Goal: Task Accomplishment & Management: Use online tool/utility

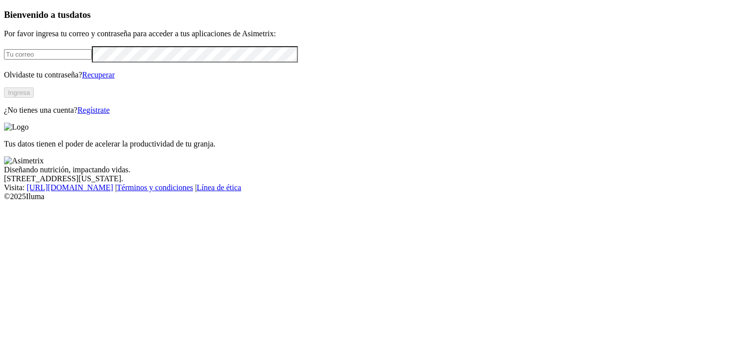
click at [92, 60] on input "email" at bounding box center [48, 54] width 88 height 10
type input "[EMAIL_ADDRESS][DOMAIN_NAME]"
click at [34, 98] on button "Ingresa" at bounding box center [19, 92] width 30 height 10
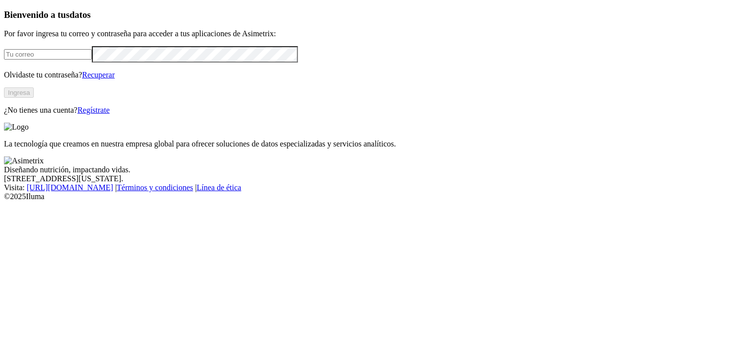
click at [92, 60] on input "email" at bounding box center [48, 54] width 88 height 10
type input "[EMAIL_ADDRESS][DOMAIN_NAME]"
click at [34, 98] on button "Ingresa" at bounding box center [19, 92] width 30 height 10
